Goal: Register for event/course

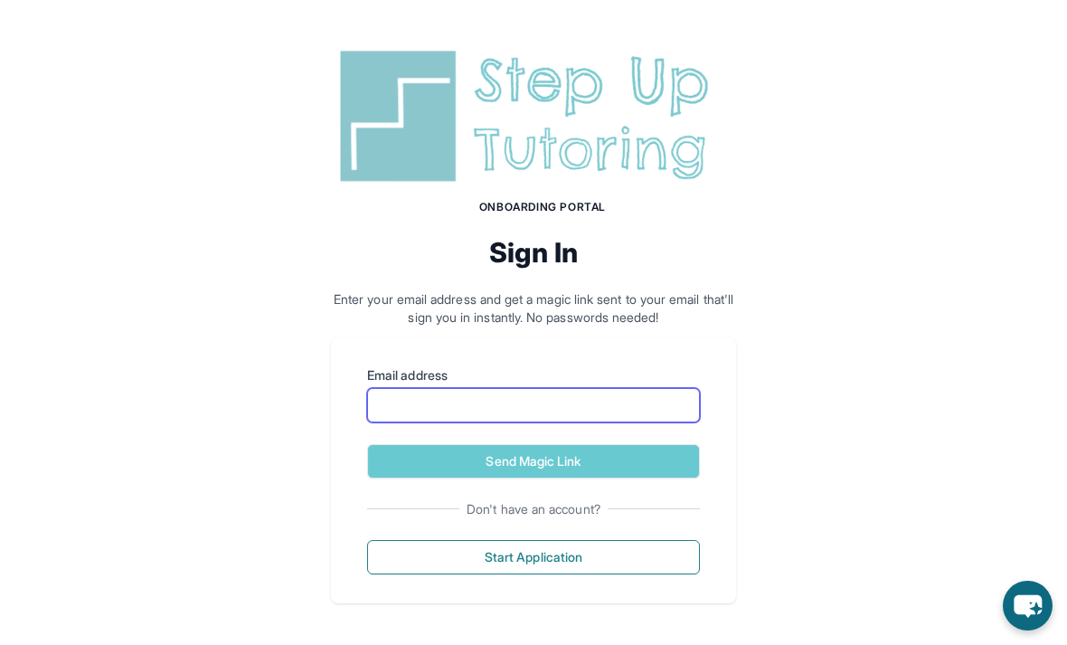
click at [645, 399] on input "Email address" at bounding box center [533, 405] width 333 height 34
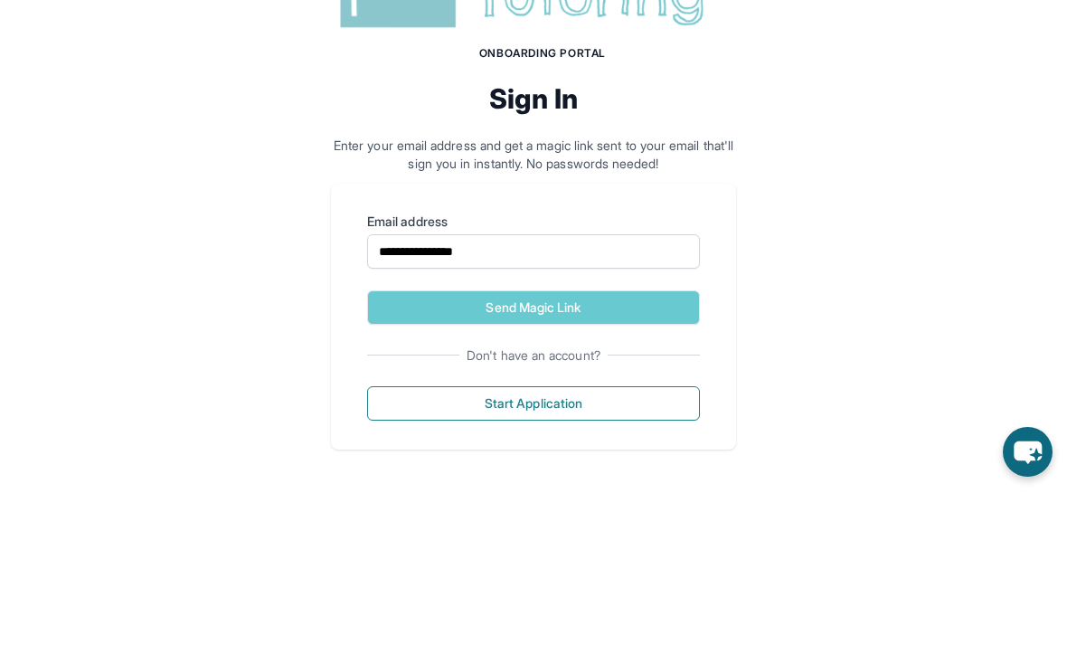
scroll to position [2, 0]
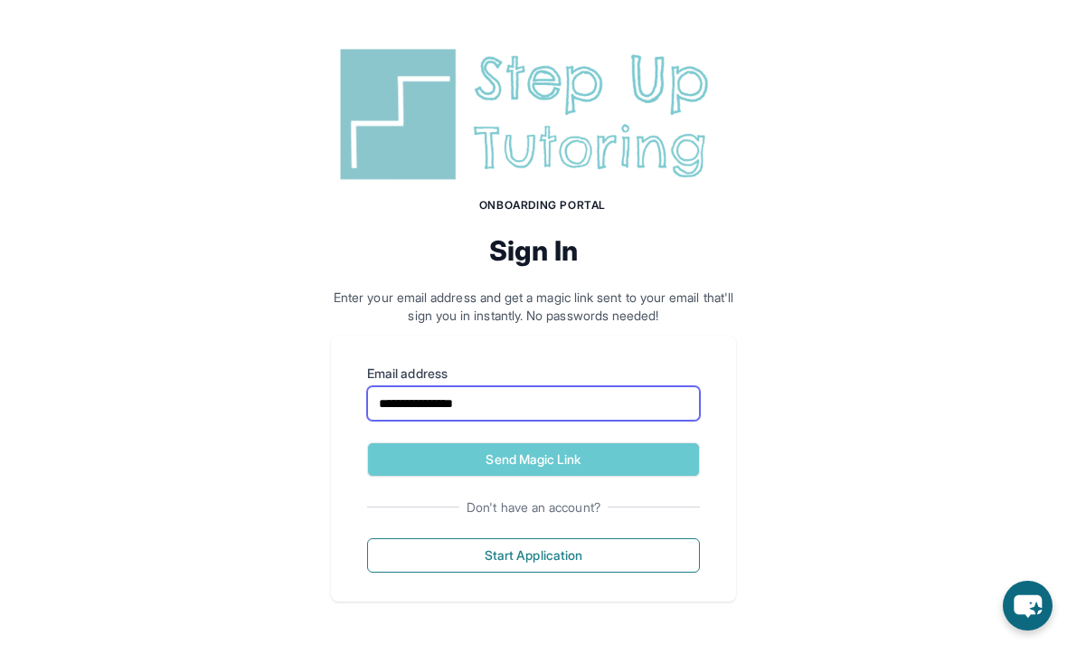
type input "**********"
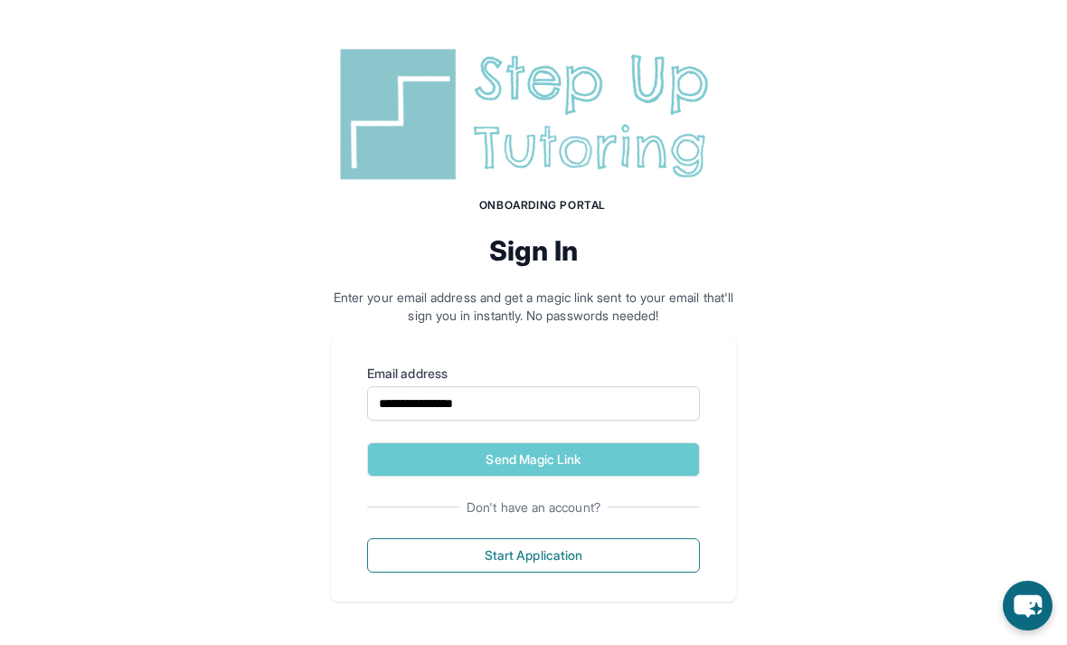
click at [577, 455] on button "Send Magic Link" at bounding box center [533, 459] width 333 height 34
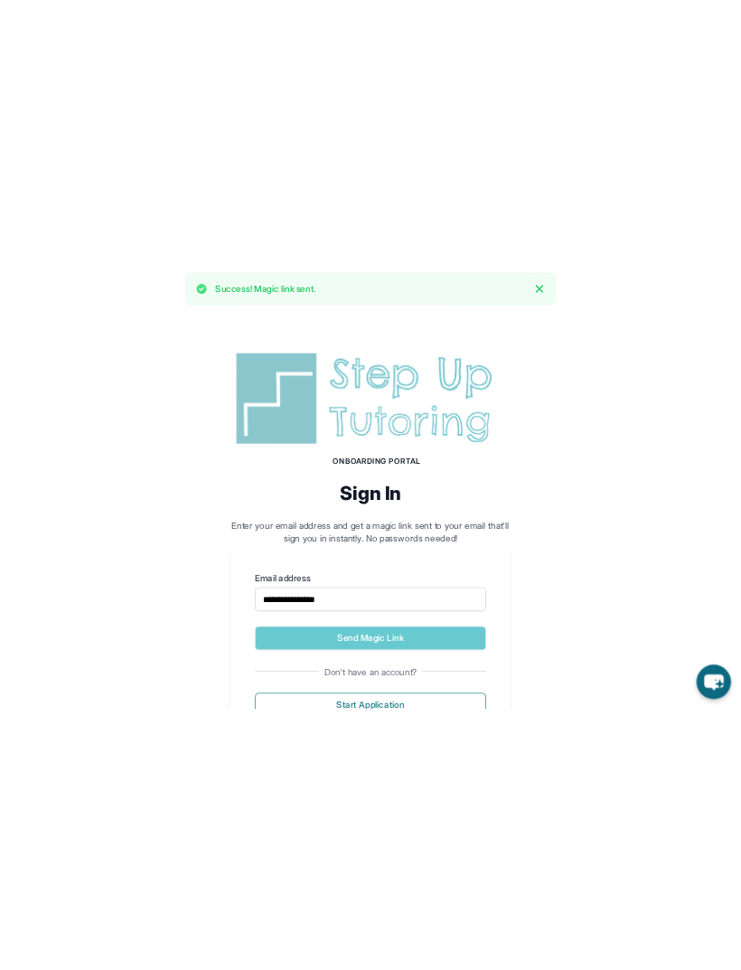
scroll to position [0, 0]
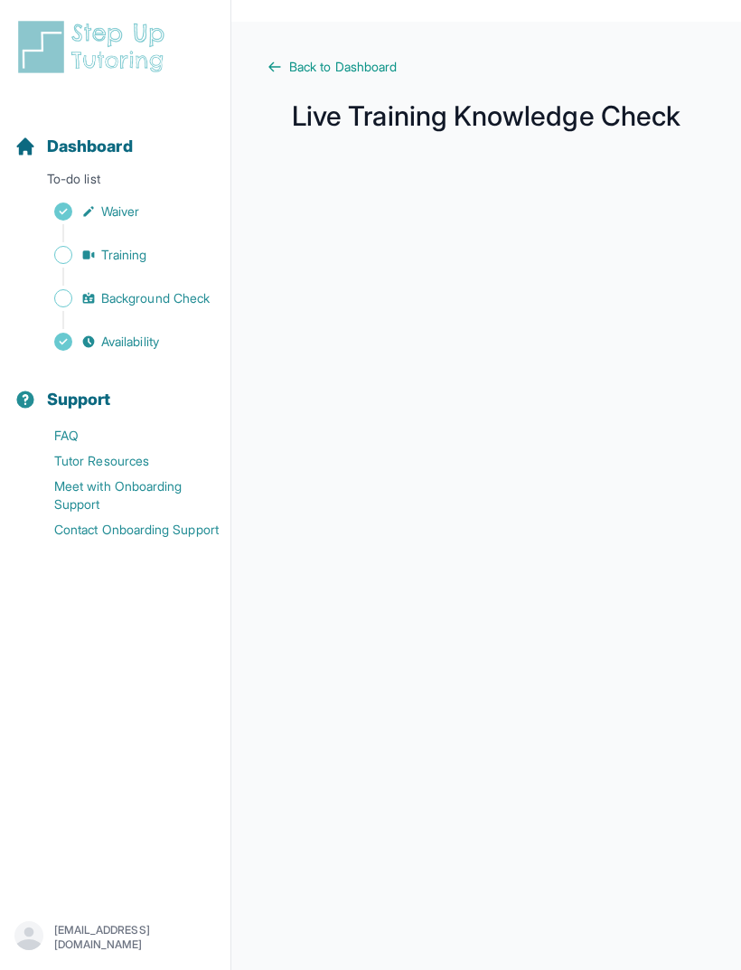
click at [339, 49] on main "Back to Dashboard Live Training Knowledge Check" at bounding box center [486, 507] width 510 height 970
click at [360, 60] on span "Back to Dashboard" at bounding box center [343, 67] width 108 height 18
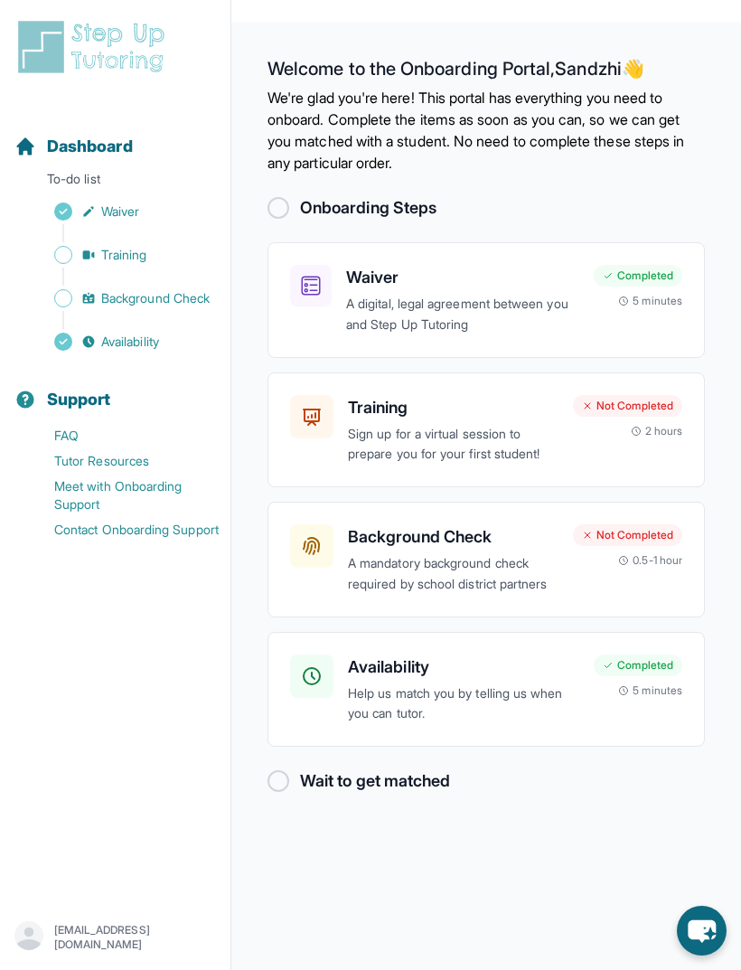
click at [560, 400] on div "Training Sign up for a virtual session to prepare you for your first student! N…" at bounding box center [486, 430] width 392 height 71
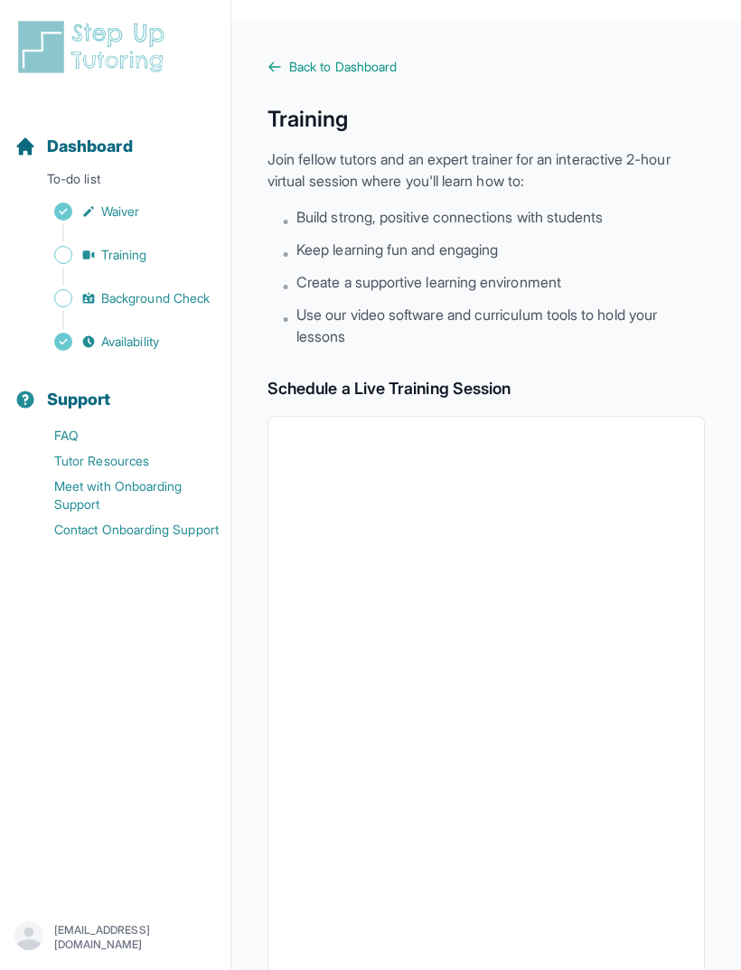
click at [390, 46] on main "Back to Dashboard Training Join fellow tutors and an expert trainer for an inte…" at bounding box center [486, 678] width 510 height 1313
click at [387, 49] on main "Back to Dashboard Training Join fellow tutors and an expert trainer for an inte…" at bounding box center [486, 678] width 510 height 1313
click at [387, 48] on main "Back to Dashboard Training Join fellow tutors and an expert trainer for an inte…" at bounding box center [486, 678] width 510 height 1313
